Goal: Use online tool/utility: Utilize a website feature to perform a specific function

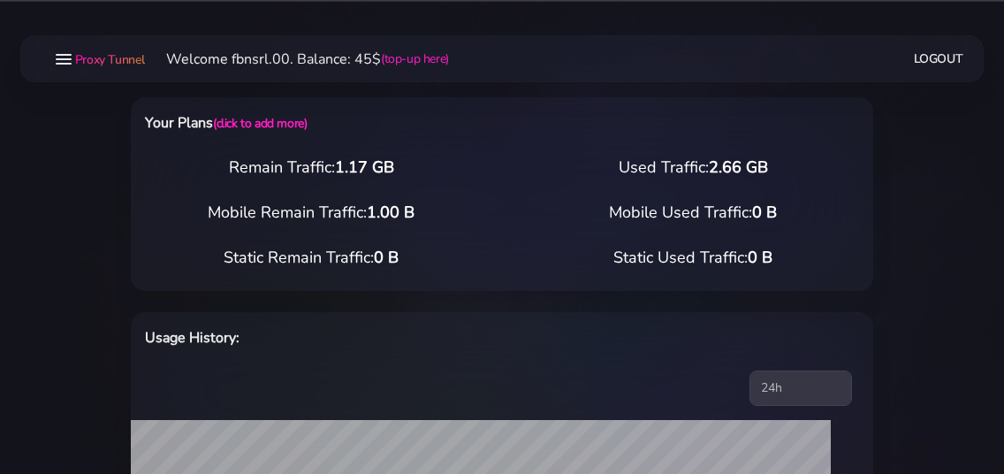
select select "static"
select select "IT"
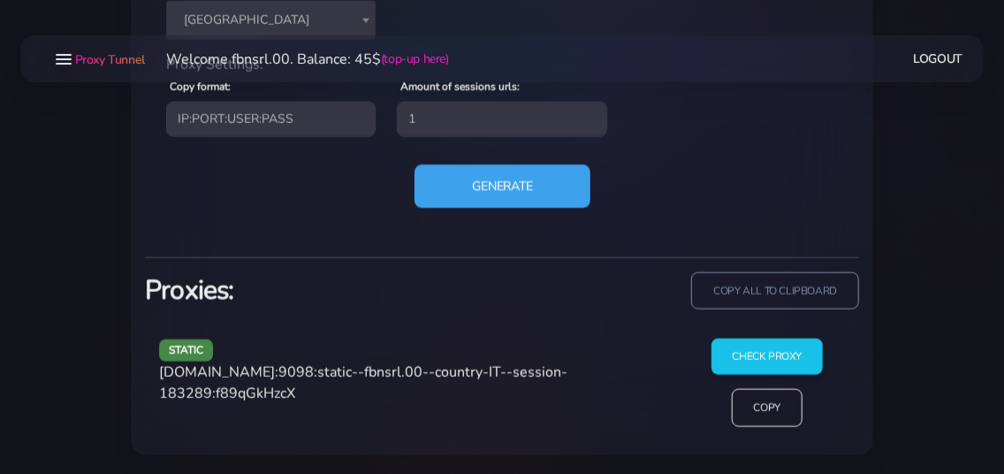
click at [501, 186] on button "Generate" at bounding box center [502, 185] width 176 height 43
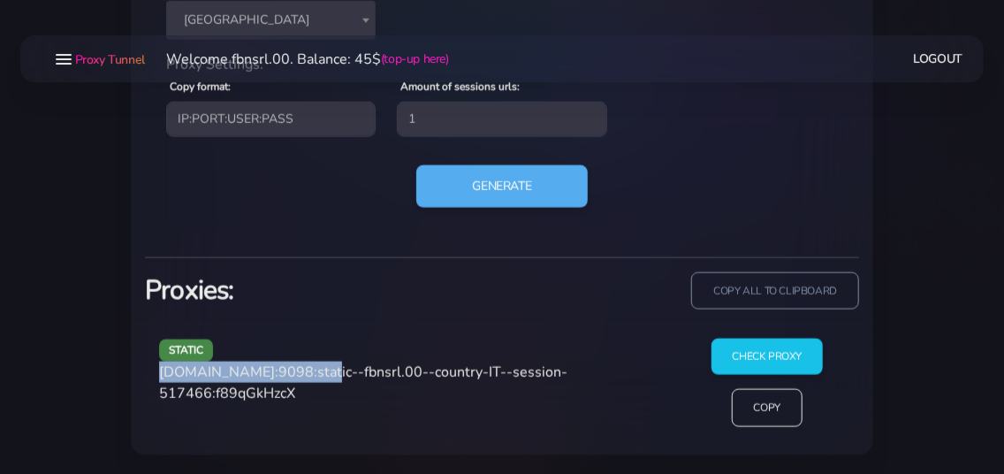
drag, startPoint x: 160, startPoint y: 369, endPoint x: 313, endPoint y: 371, distance: 152.9
click at [313, 371] on span "agg.proxytunnel.io:9098:static--fbnsrl.00--country-IT--session-517466:f89qGkHzcX" at bounding box center [363, 382] width 408 height 41
copy span "agg.proxytunnel.io:9098"
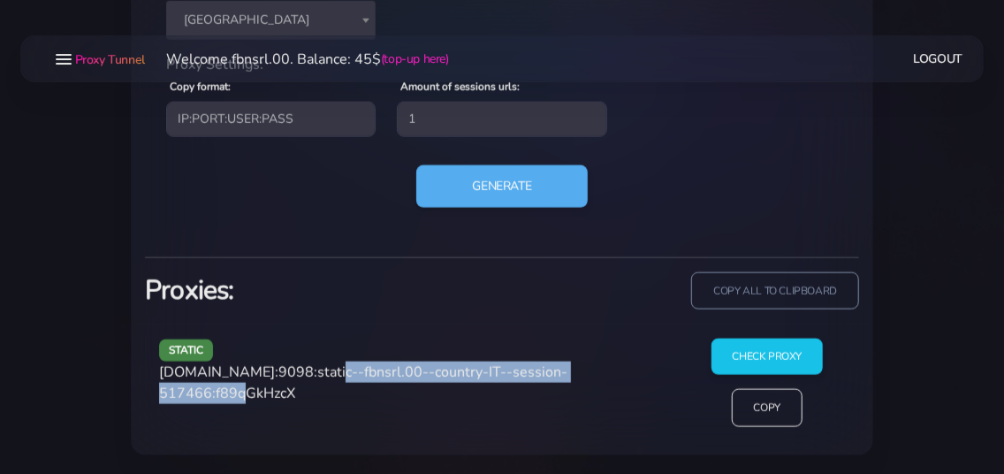
drag, startPoint x: 320, startPoint y: 370, endPoint x: 259, endPoint y: 400, distance: 68.0
click at [259, 400] on span "agg.proxytunnel.io:9098:static--fbnsrl.00--country-IT--session-517466:f89qGkHzcX" at bounding box center [363, 382] width 408 height 41
copy span "static--fbnsrl.00--country-IT--session-517466"
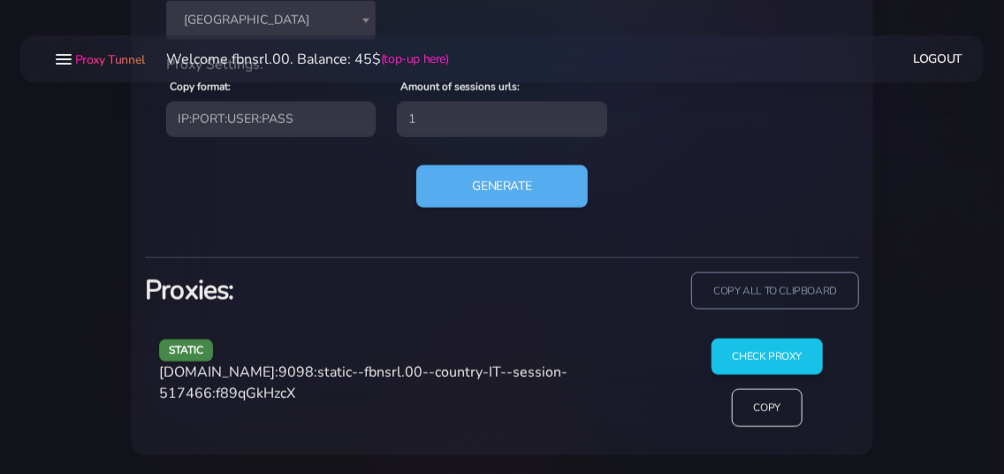
click at [313, 396] on span "agg.proxytunnel.io:9098:static--fbnsrl.00--country-IT--session-517466:f89qGkHzcX" at bounding box center [363, 382] width 408 height 41
copy span "f89qGkHzcX"
